Goal: Find contact information: Find contact information

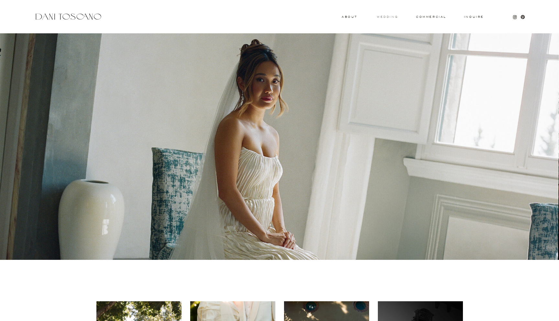
click at [379, 16] on h3 "wedding" at bounding box center [387, 17] width 21 height 2
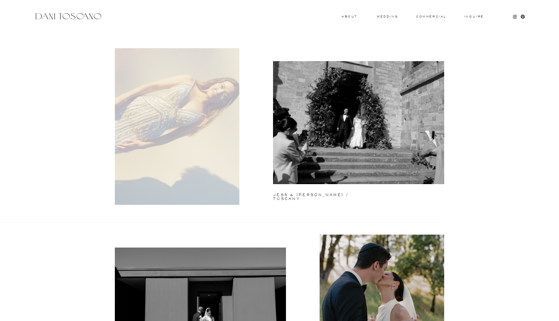
click at [192, 133] on div at bounding box center [177, 126] width 124 height 157
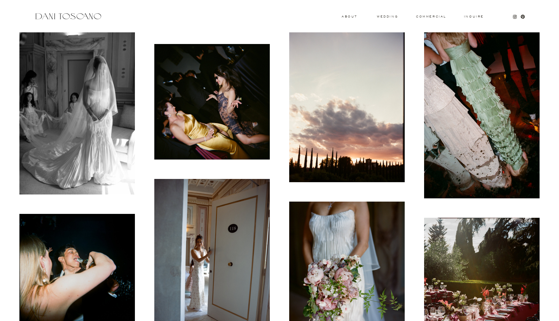
scroll to position [2322, 0]
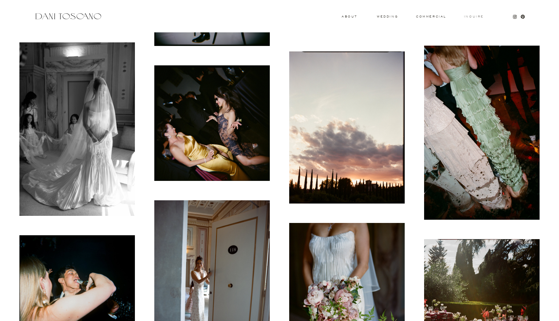
click at [471, 16] on h3 "Inquire" at bounding box center [473, 16] width 21 height 3
